Goal: Task Accomplishment & Management: Complete application form

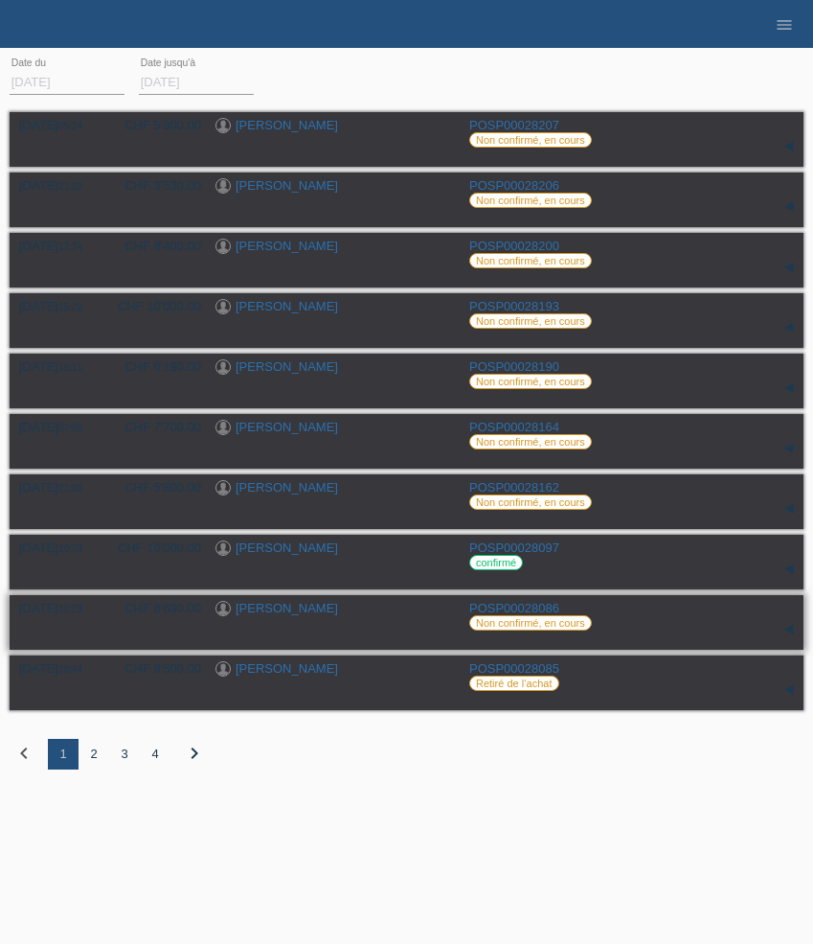
click at [290, 615] on link "[PERSON_NAME]" at bounding box center [287, 608] width 102 height 14
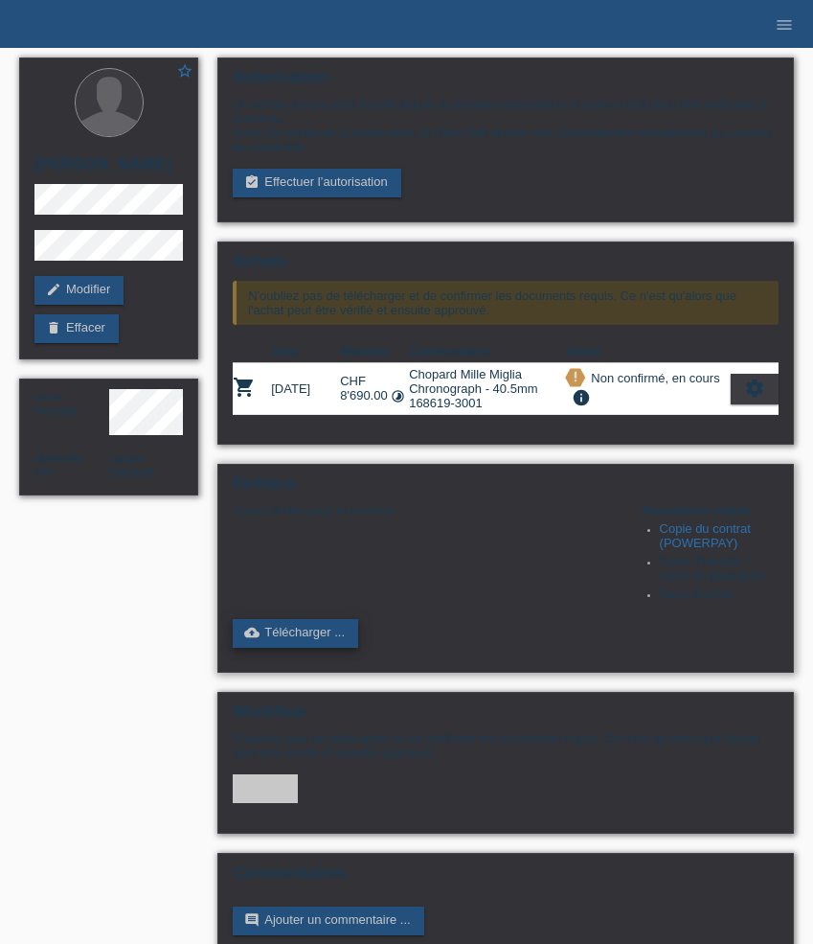
click at [306, 648] on link "cloud_upload Télécharger ..." at bounding box center [295, 633] width 125 height 29
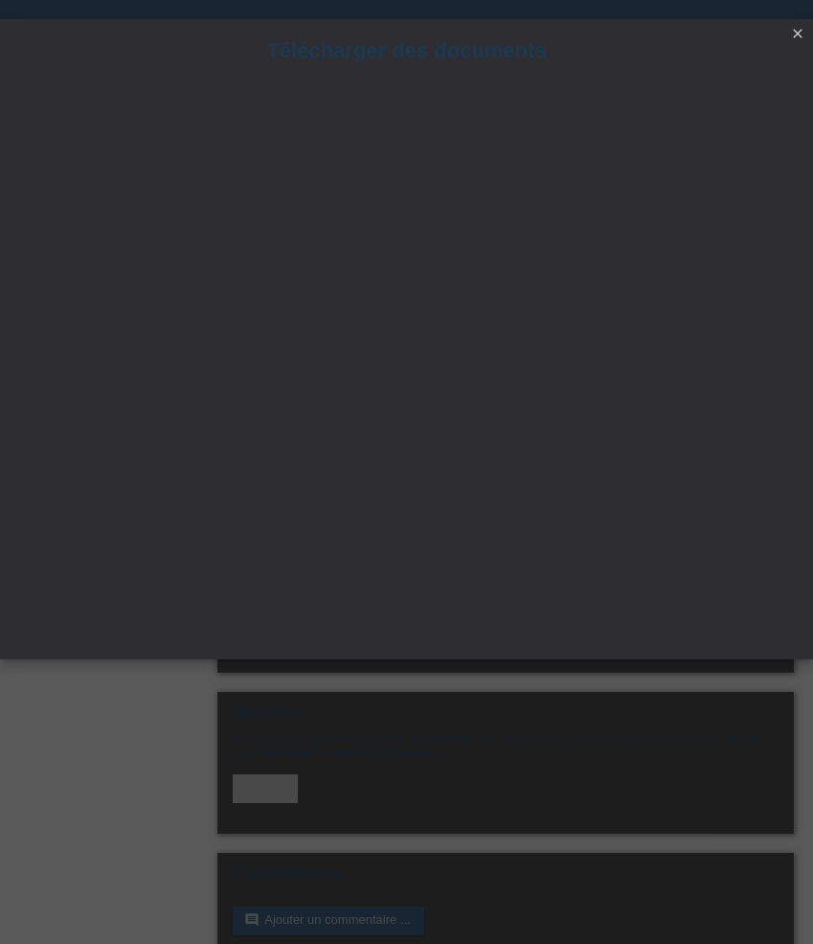
click at [798, 37] on icon "close" at bounding box center [797, 33] width 15 height 15
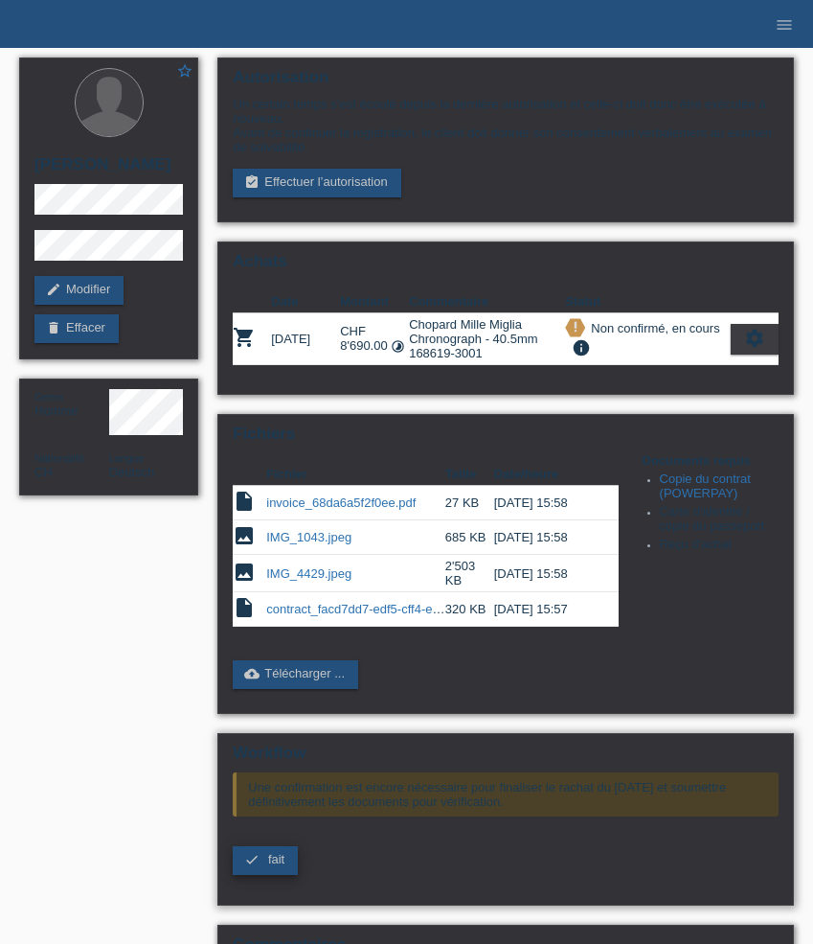
click at [272, 866] on span "fait" at bounding box center [276, 859] width 16 height 14
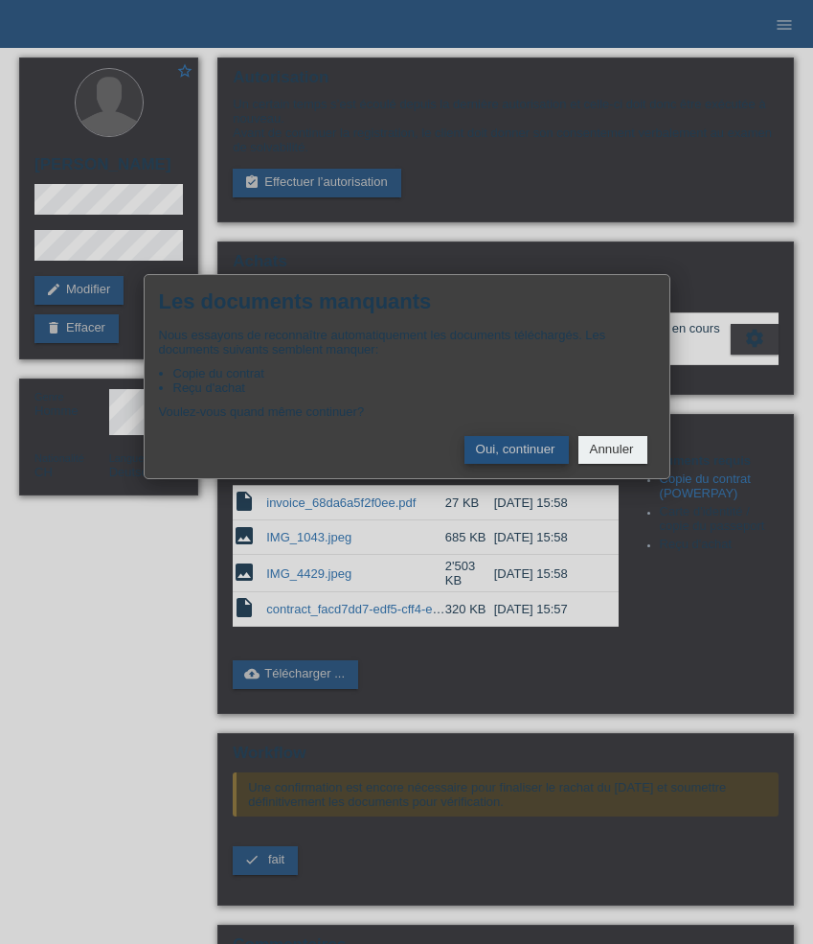
click at [511, 454] on button "Oui, continuer" at bounding box center [517, 450] width 104 height 28
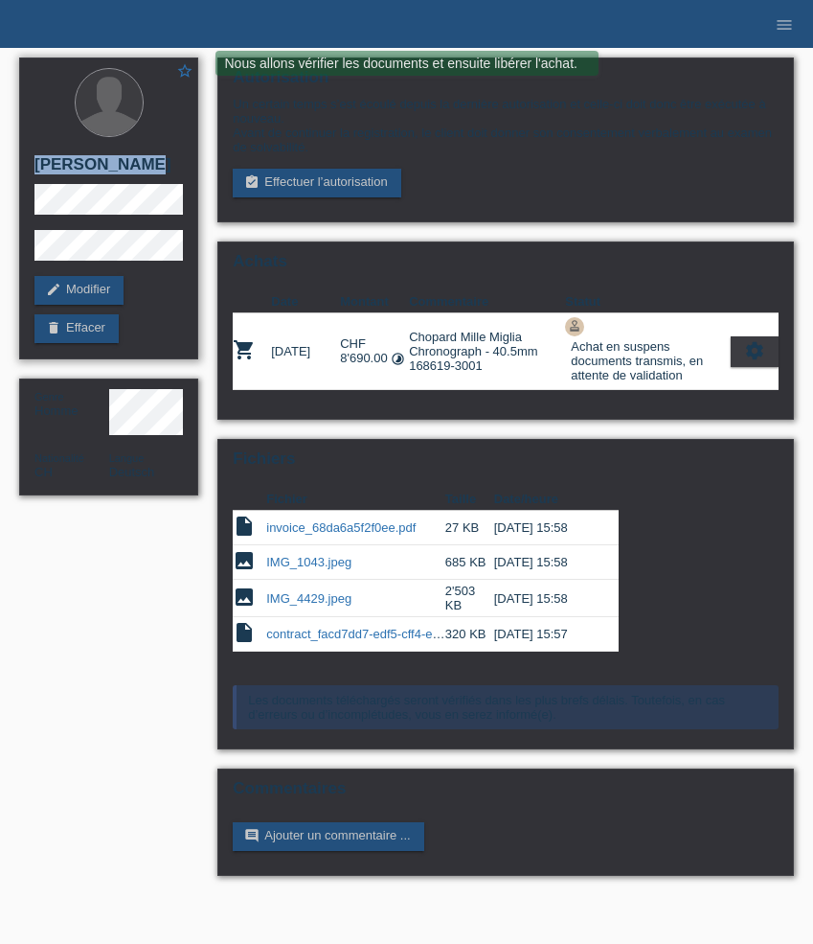
drag, startPoint x: 38, startPoint y: 167, endPoint x: 147, endPoint y: 168, distance: 108.3
click at [147, 168] on h2 "[PERSON_NAME]" at bounding box center [108, 169] width 148 height 29
copy h2 "[PERSON_NAME]"
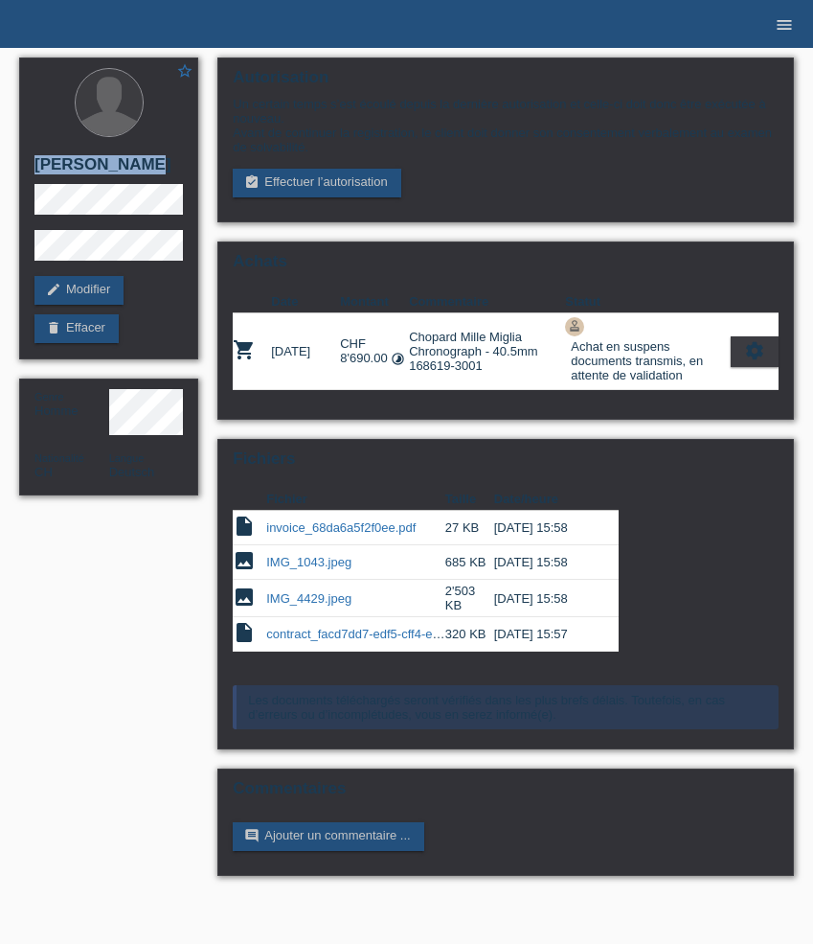
click at [785, 18] on icon "menu" at bounding box center [784, 24] width 19 height 19
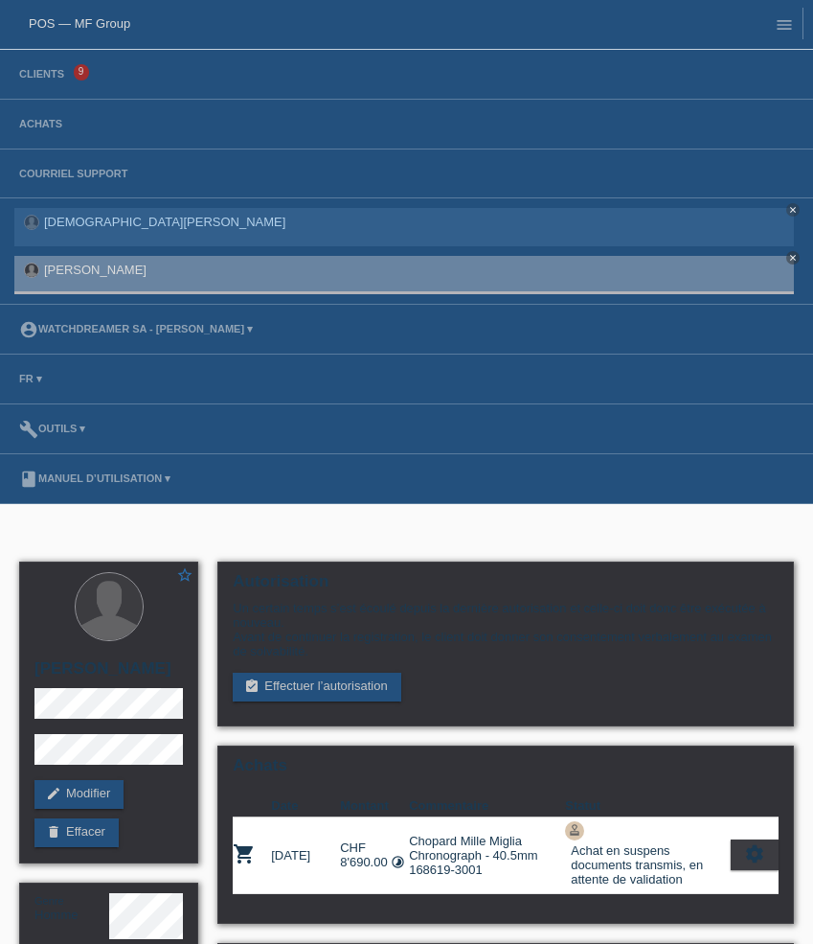
click at [55, 132] on li "Achats" at bounding box center [406, 125] width 813 height 50
click at [53, 129] on link "Achats" at bounding box center [41, 123] width 62 height 11
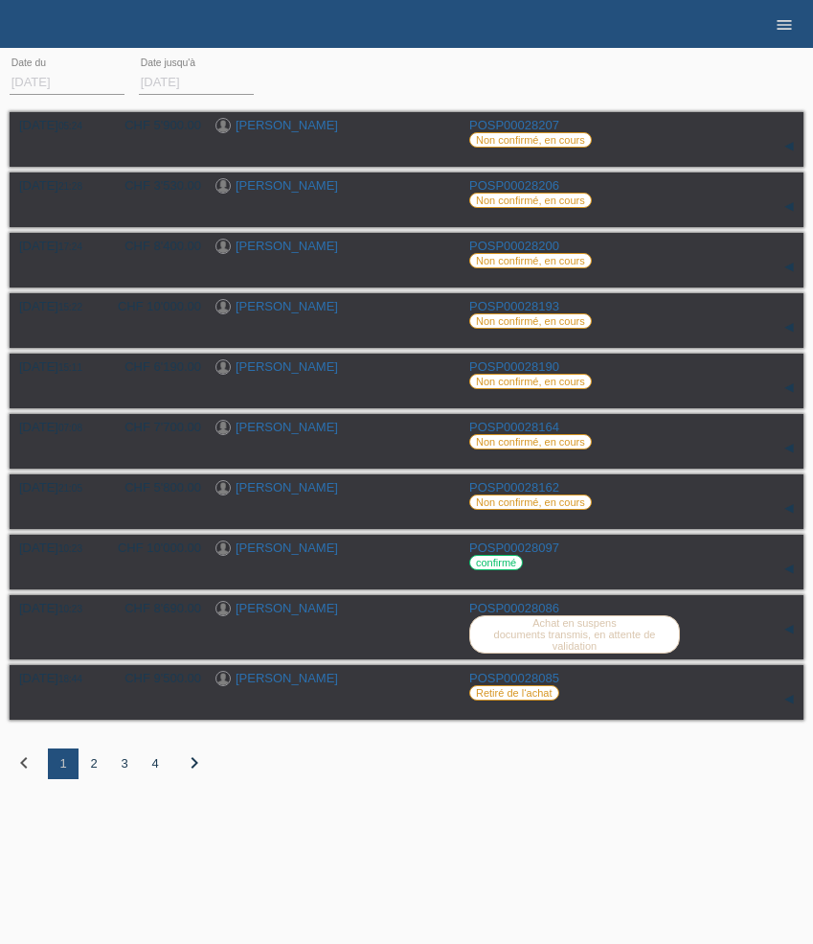
click at [785, 28] on icon "menu" at bounding box center [784, 24] width 19 height 19
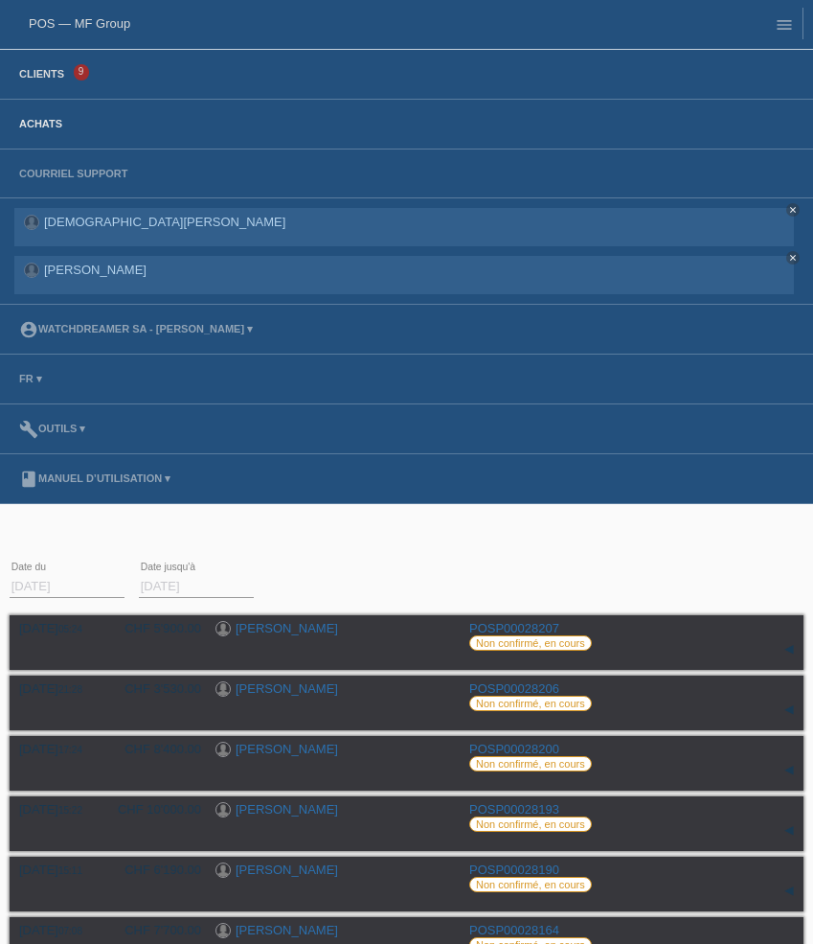
click at [37, 80] on link "Clients" at bounding box center [42, 73] width 64 height 11
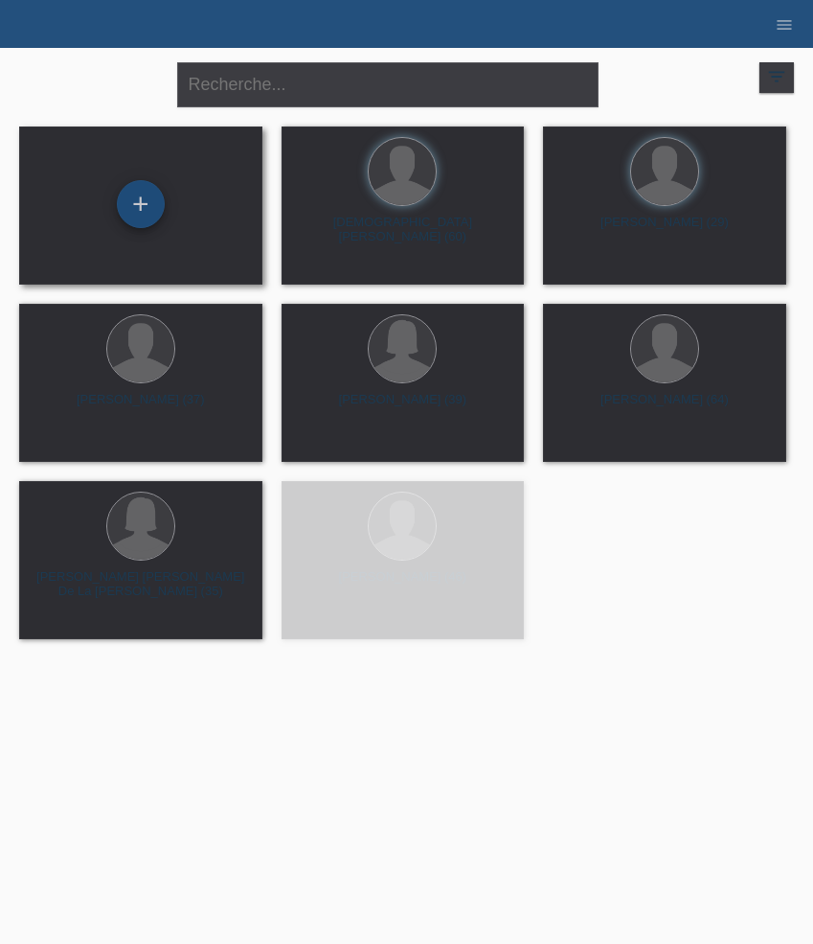
click at [135, 203] on div "+" at bounding box center [141, 204] width 48 height 48
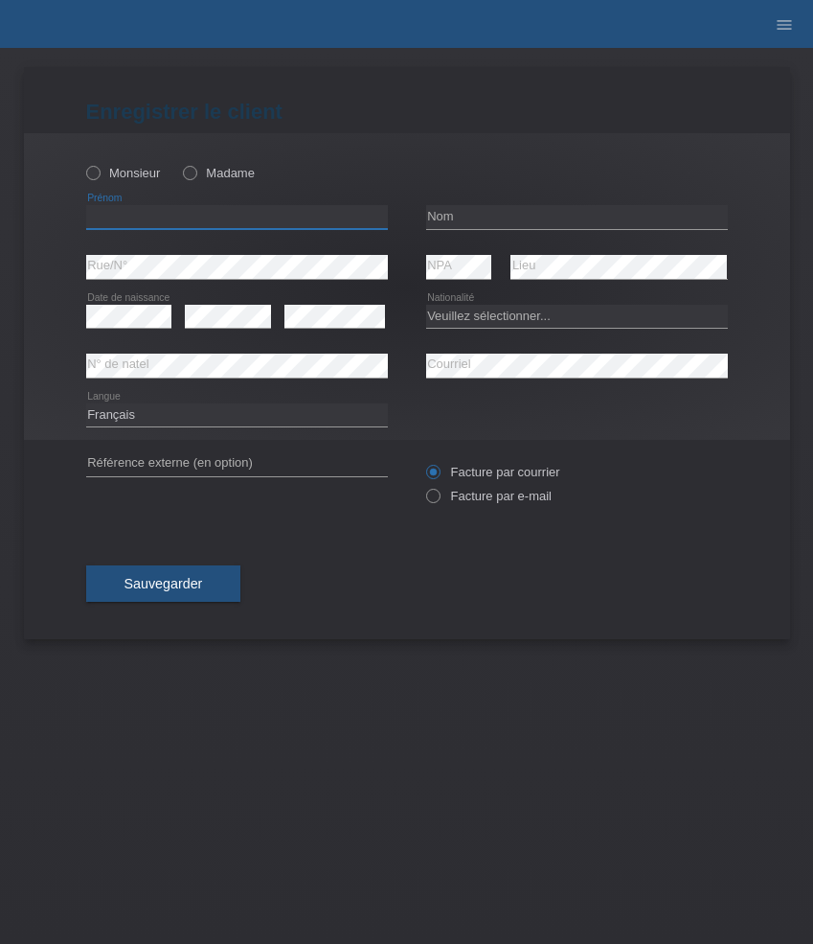
click at [151, 214] on input "text" at bounding box center [237, 217] width 302 height 24
paste input "[PERSON_NAME]"
type input "Guenther"
click at [131, 172] on label "Monsieur" at bounding box center [123, 173] width 75 height 14
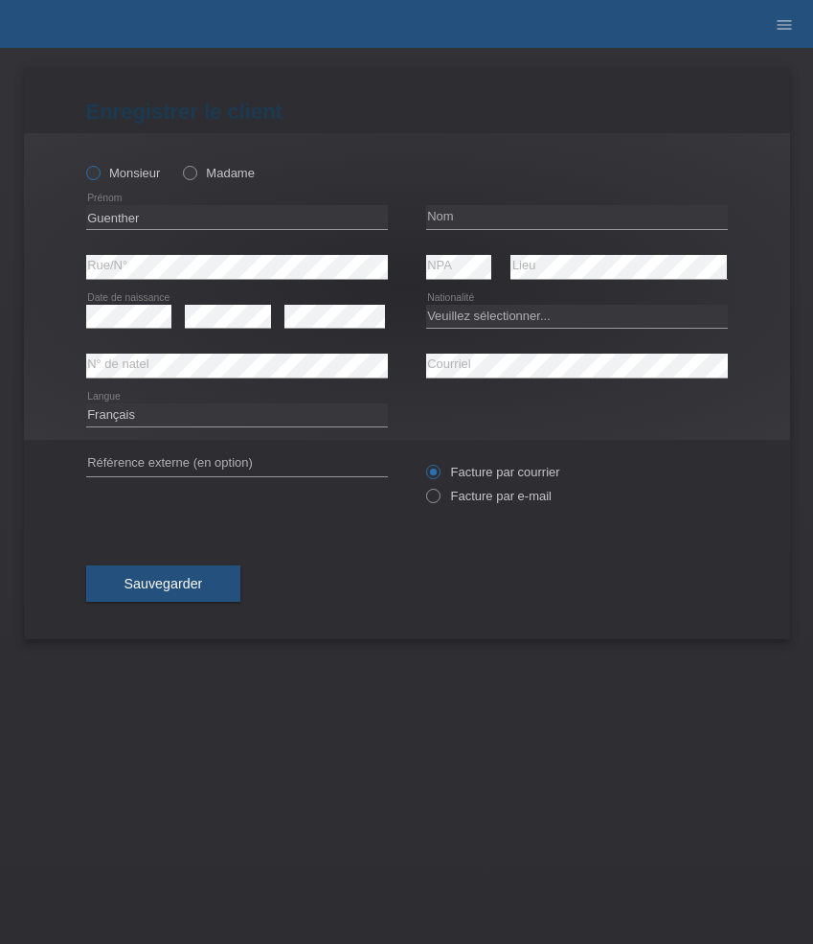
click at [99, 172] on input "Monsieur" at bounding box center [92, 172] width 12 height 12
radio input "true"
click at [458, 216] on input "text" at bounding box center [577, 217] width 302 height 24
paste input "Klapka"
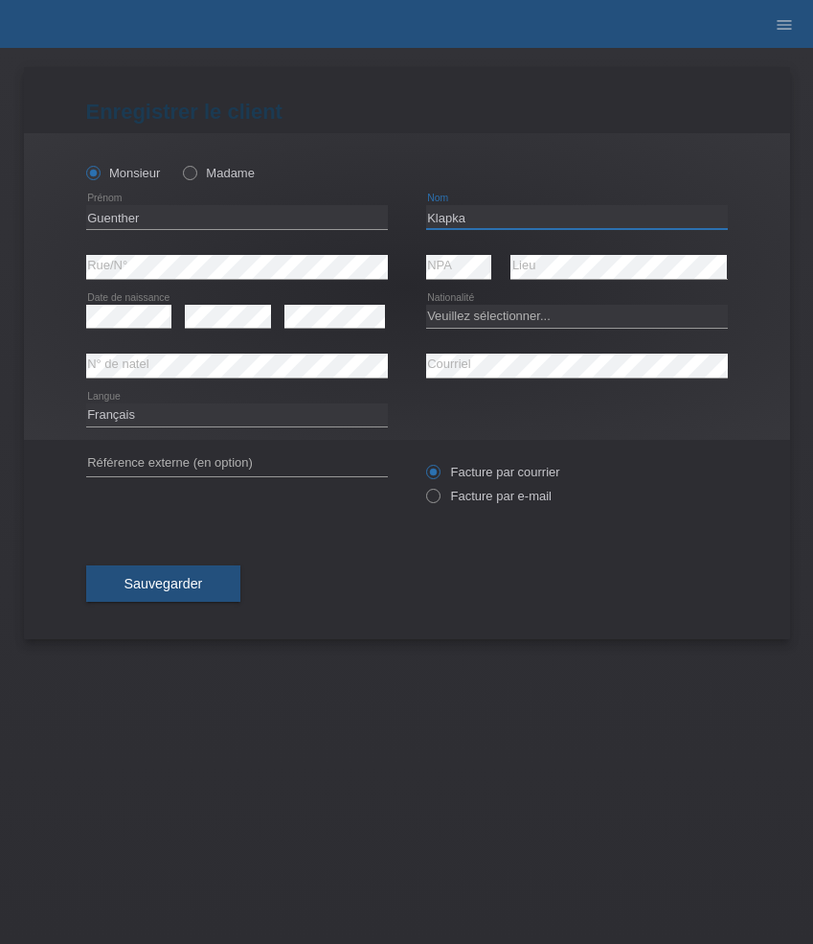
type input "Klapka"
click at [530, 315] on select "Veuillez sélectionner... Suisse Allemagne Autriche Liechtenstein ------------ A…" at bounding box center [577, 316] width 302 height 23
select select "DE"
click at [426, 305] on select "Veuillez sélectionner... Suisse Allemagne Autriche Liechtenstein ------------ A…" at bounding box center [577, 316] width 302 height 23
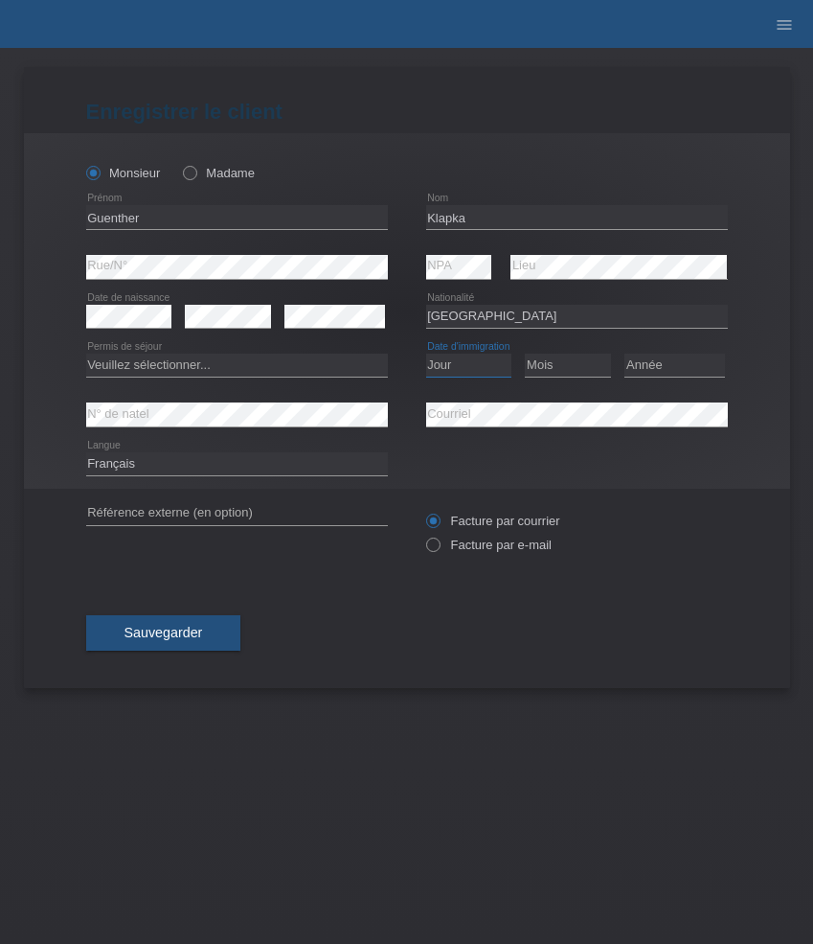
click at [462, 367] on select "Jour 01 02 03 04 05 06 07 08 09 10 11" at bounding box center [469, 364] width 86 height 23
select select "12"
click at [426, 354] on select "Jour 01 02 03 04 05 06 07 08 09 10 11" at bounding box center [469, 364] width 86 height 23
click at [590, 368] on select "Mois 01 02 03 04 05 06 07 08 09 10 11" at bounding box center [568, 364] width 86 height 23
select select "05"
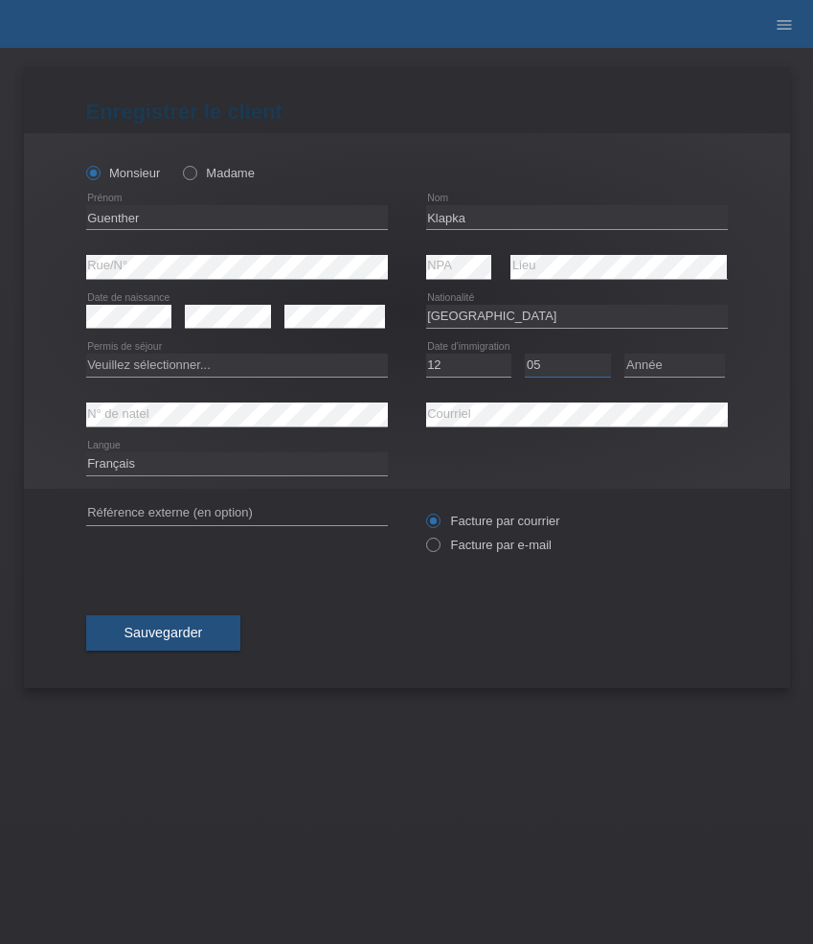
click at [525, 354] on select "Mois 01 02 03 04 05 06 07 08 09 10 11" at bounding box center [568, 364] width 86 height 23
click at [664, 363] on select "Année 2025 2024 2023 2022 2021 2020 2019 2018 2017 2016 2015 2014 2013 2012 201…" at bounding box center [675, 364] width 101 height 23
select select "2021"
click at [625, 354] on select "Année 2025 2024 2023 2022 2021 2020 2019 2018 2017 2016 2015 2014 2013 2012 201…" at bounding box center [675, 364] width 101 height 23
click at [143, 367] on select "Veuillez sélectionner... C B B - Statut de réfugié Autre" at bounding box center [237, 364] width 302 height 23
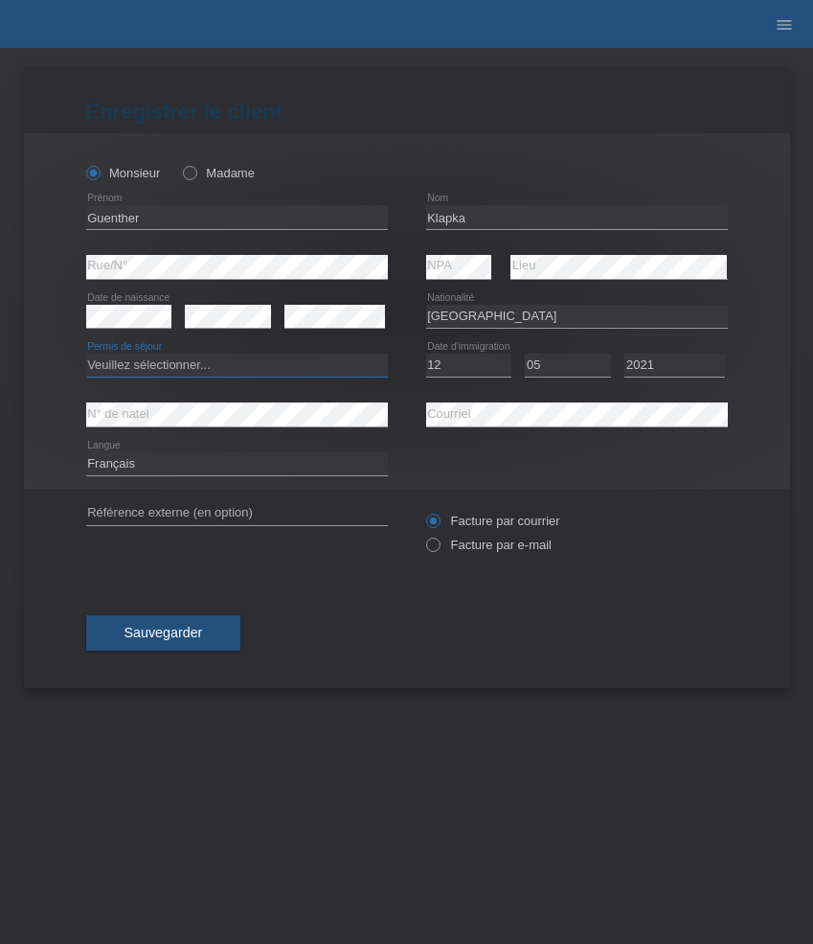
select select "B"
click at [86, 354] on select "Veuillez sélectionner... C B B - Statut de réfugié Autre" at bounding box center [237, 364] width 302 height 23
click at [466, 545] on label "Facture par e-mail" at bounding box center [488, 544] width 125 height 14
click at [439, 545] on input "Facture par e-mail" at bounding box center [432, 549] width 12 height 24
radio input "true"
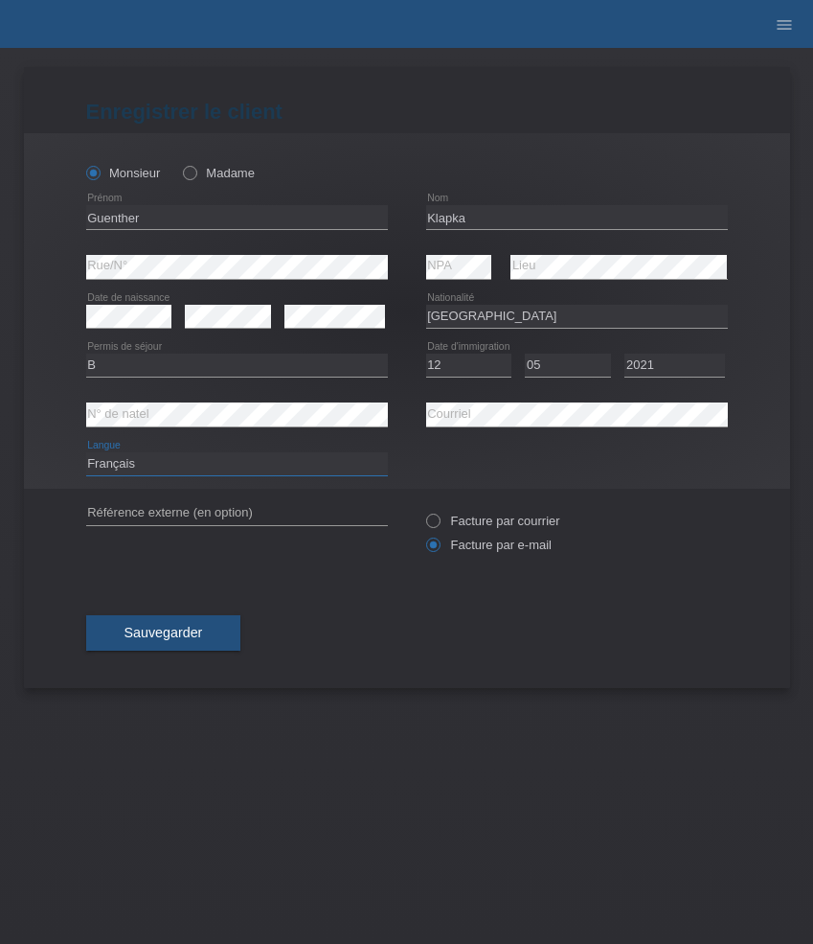
click at [303, 463] on select "Deutsch Français Italiano English" at bounding box center [237, 463] width 302 height 23
select select "de"
click at [86, 453] on select "Deutsch Français Italiano English" at bounding box center [237, 463] width 302 height 23
click at [185, 627] on span "Sauvegarder" at bounding box center [164, 632] width 79 height 15
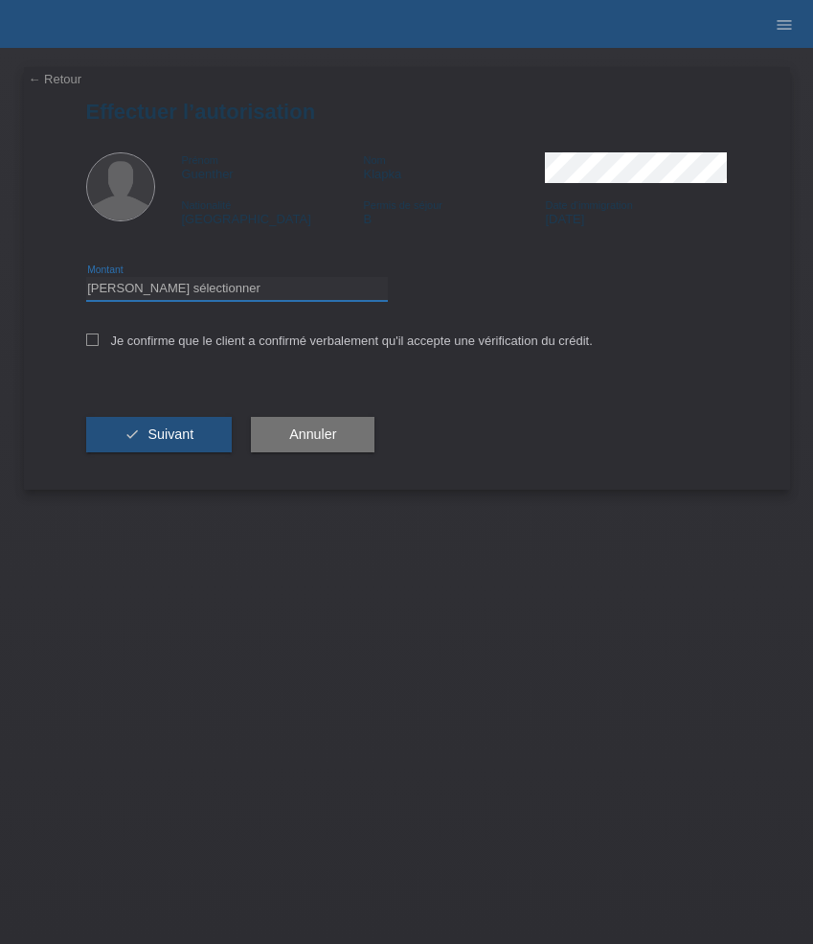
click at [325, 284] on select "Veuillez sélectionner CHF 1.00 - CHF 499.00 CHF 500.00 - CHF 1'999.00 CHF 2'000…" at bounding box center [237, 288] width 302 height 23
select select "3"
click at [86, 280] on select "Veuillez sélectionner CHF 1.00 - CHF 499.00 CHF 500.00 - CHF 1'999.00 CHF 2'000…" at bounding box center [237, 288] width 302 height 23
click at [341, 346] on label "Je confirme que le client a confirmé verbalement qu'il accepte une vérification…" at bounding box center [339, 340] width 507 height 14
click at [99, 346] on input "Je confirme que le client a confirmé verbalement qu'il accepte une vérification…" at bounding box center [92, 339] width 12 height 12
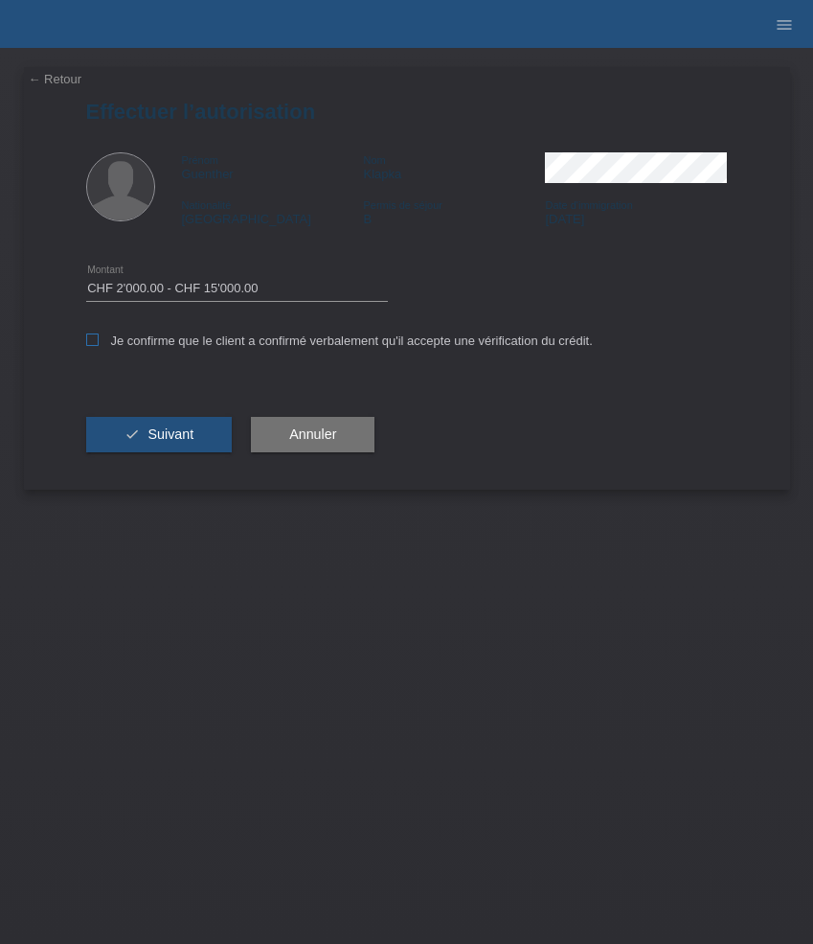
checkbox input "true"
click at [178, 435] on span "Suivant" at bounding box center [171, 433] width 46 height 15
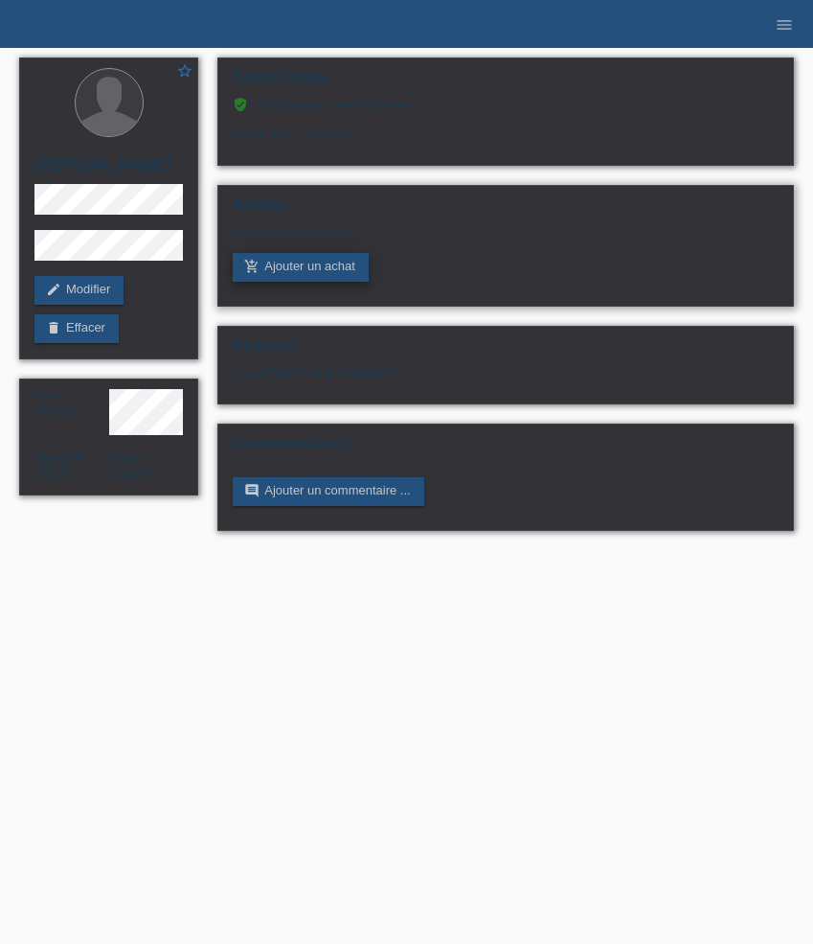
click at [295, 272] on link "add_shopping_cart Ajouter un achat" at bounding box center [301, 267] width 136 height 29
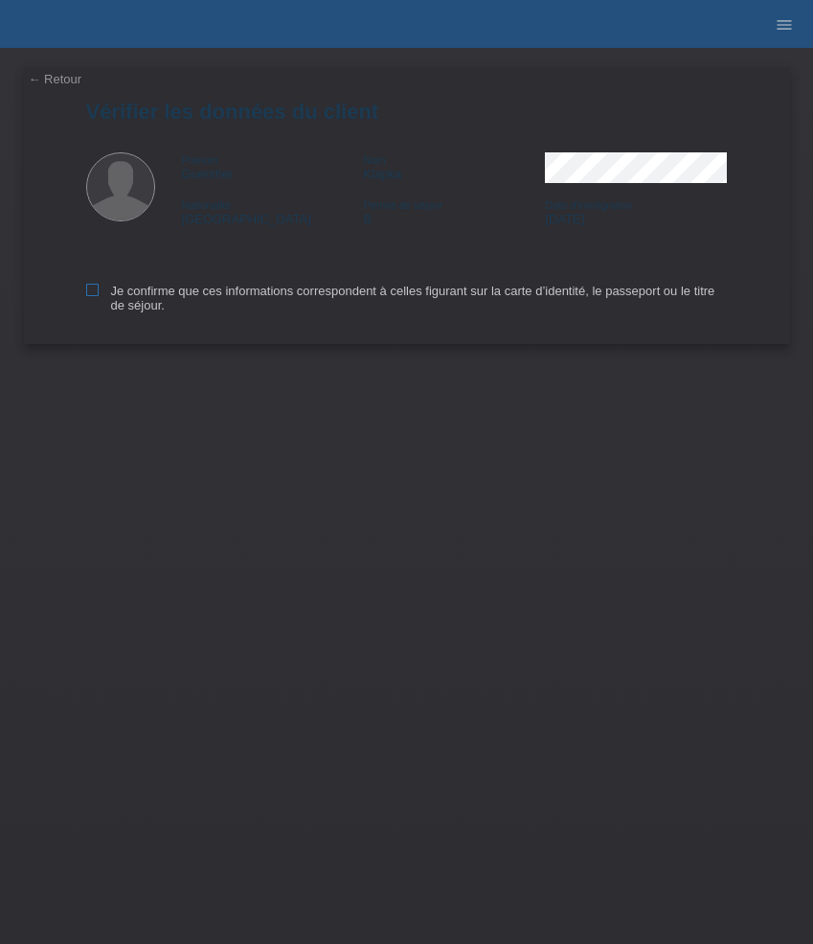
click at [162, 294] on label "Je confirme que ces informations correspondent à celles figurant sur la carte d…" at bounding box center [407, 298] width 642 height 29
click at [99, 294] on input "Je confirme que ces informations correspondent à celles figurant sur la carte d…" at bounding box center [92, 290] width 12 height 12
checkbox input "true"
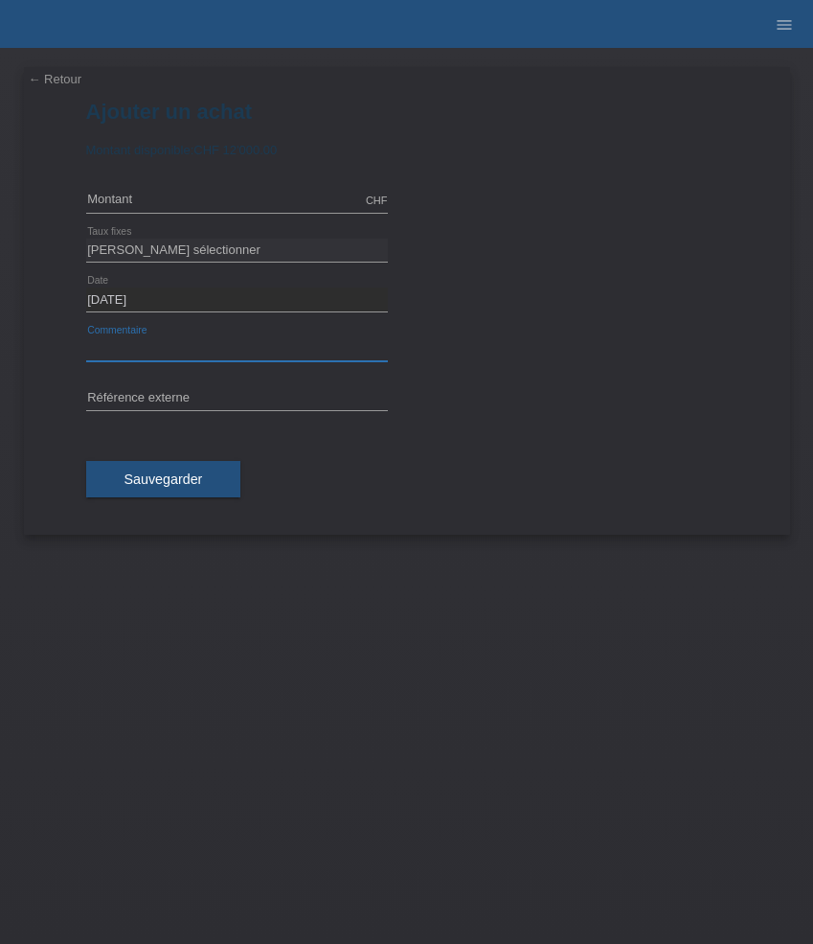
click at [149, 352] on input "text" at bounding box center [237, 349] width 302 height 24
paste input "TAG Heuer Formula 1 Chronograph X Oracle Red Bull Racing - 44mm CBZ2080.FT8091"
type input "TAG Heuer Formula 1 Chronograph X Oracle Red Bull Racing - 44mm CBZ2080.FT8091"
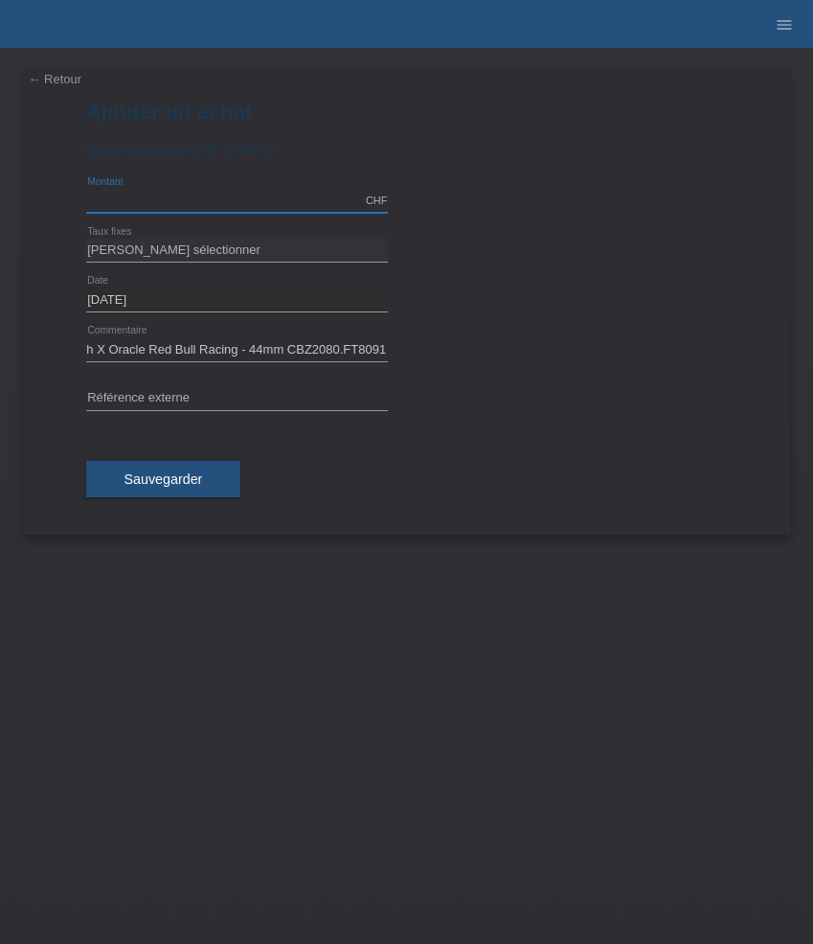
click at [223, 198] on input "text" at bounding box center [237, 201] width 302 height 24
type input "5350.00"
click at [213, 249] on select "Veuillez sélectionner 6 versements 12 versements 24 versements 36 versements 48…" at bounding box center [237, 250] width 302 height 23
select select "626"
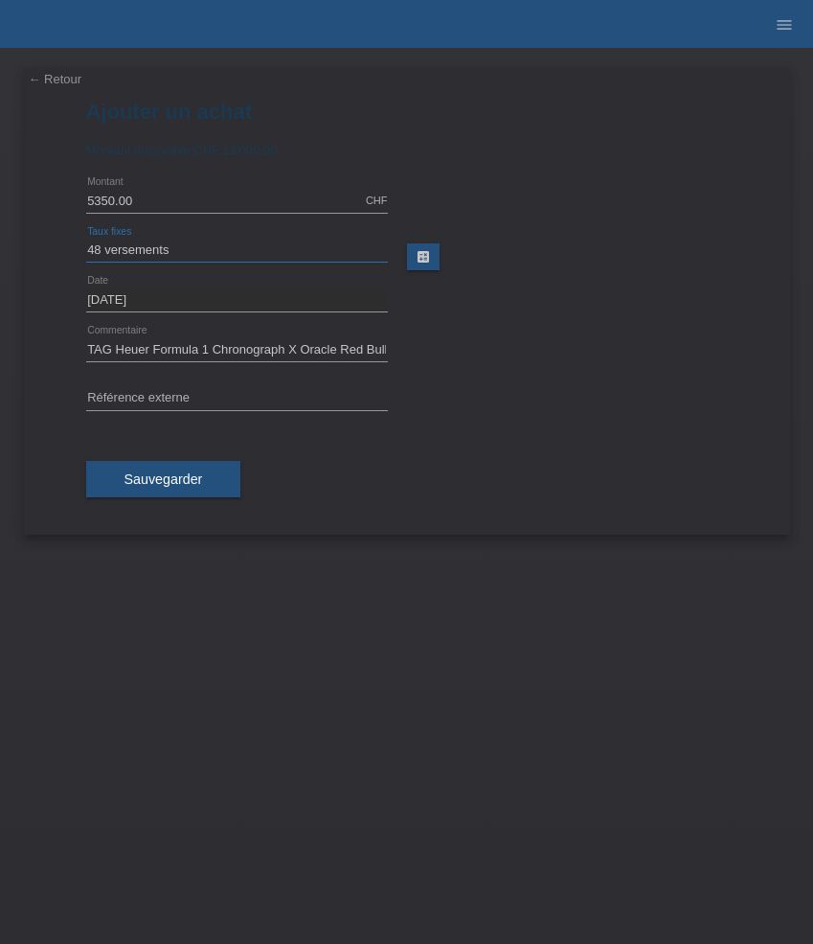
click at [86, 239] on select "Veuillez sélectionner 6 versements 12 versements 24 versements 36 versements 48…" at bounding box center [237, 250] width 302 height 23
click at [234, 405] on input "text" at bounding box center [237, 399] width 302 height 24
paste input "531184"
type input "531184"
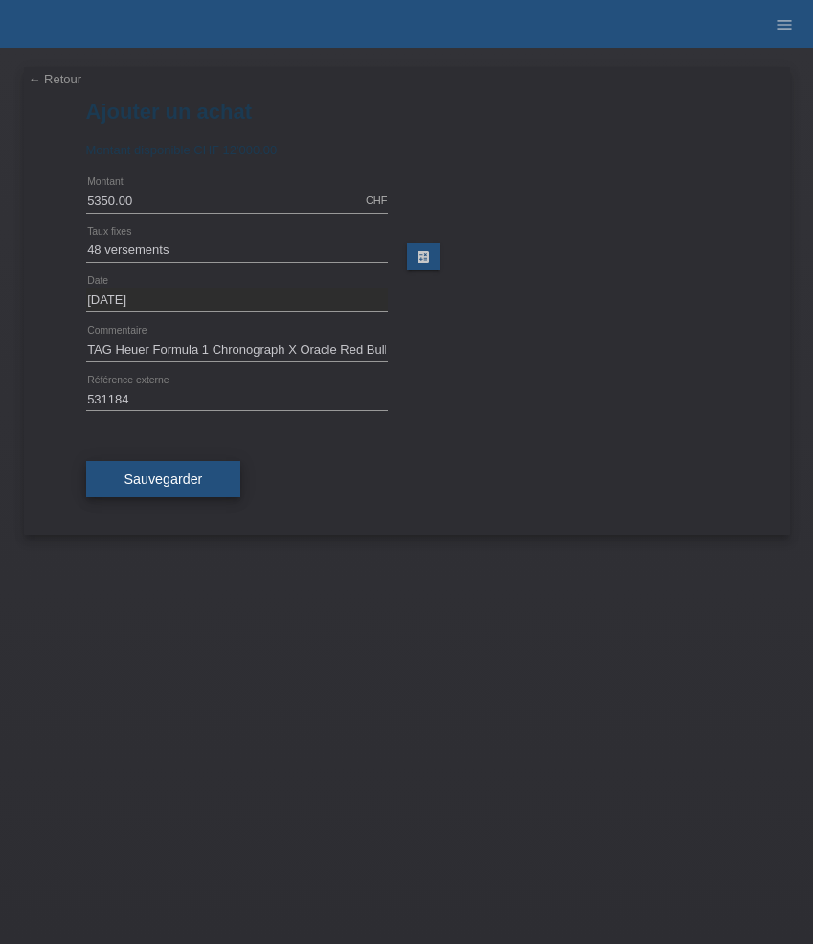
click at [176, 480] on span "Sauvegarder" at bounding box center [164, 478] width 79 height 15
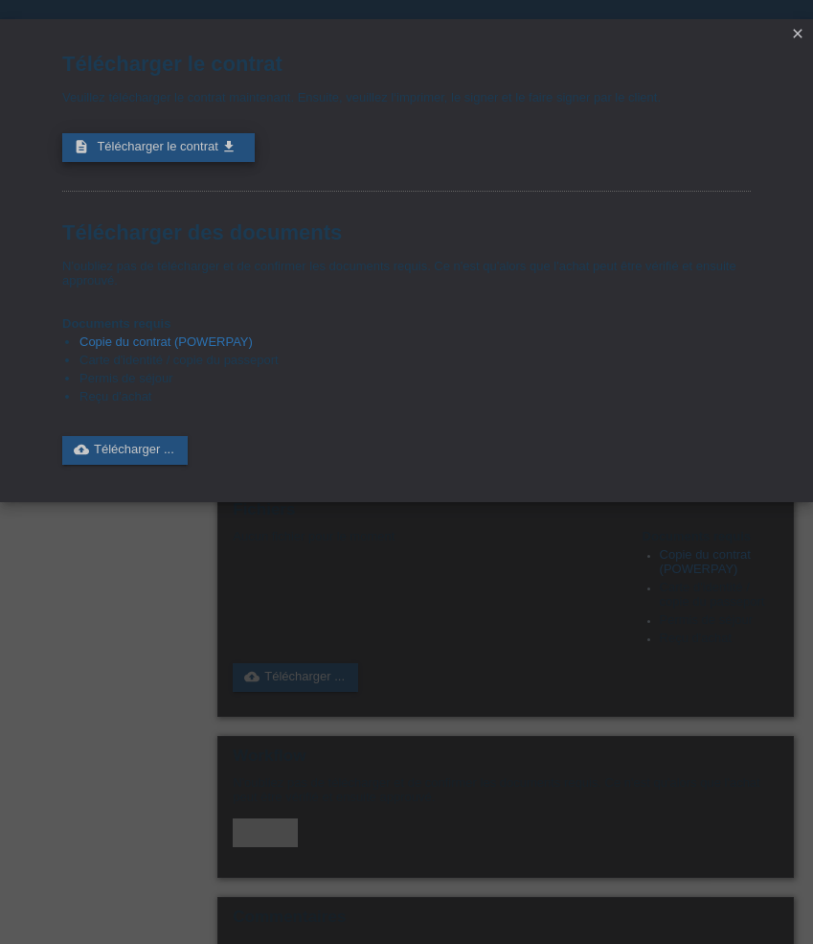
click at [210, 153] on span "Télécharger le contrat" at bounding box center [157, 146] width 121 height 14
